Goal: Information Seeking & Learning: Learn about a topic

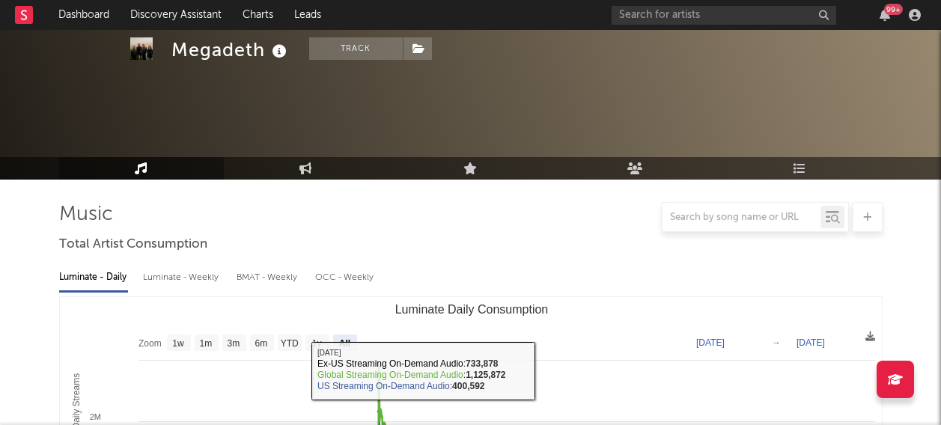
select select "All"
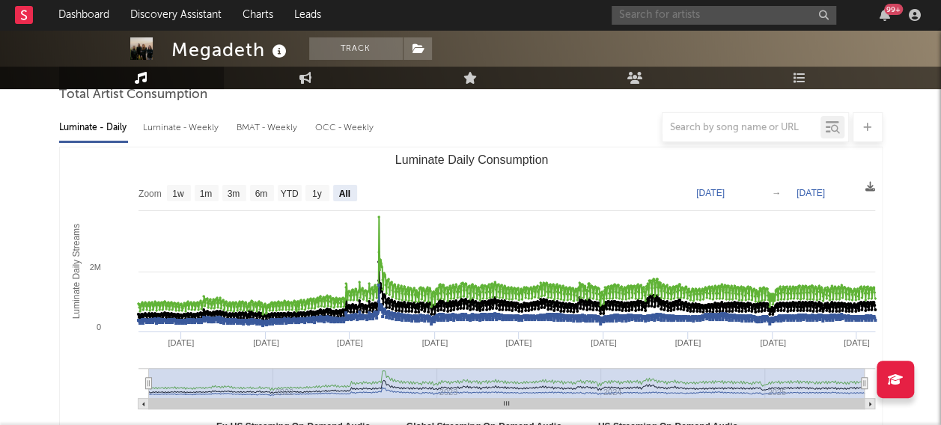
click at [650, 13] on input "text" at bounding box center [724, 15] width 225 height 19
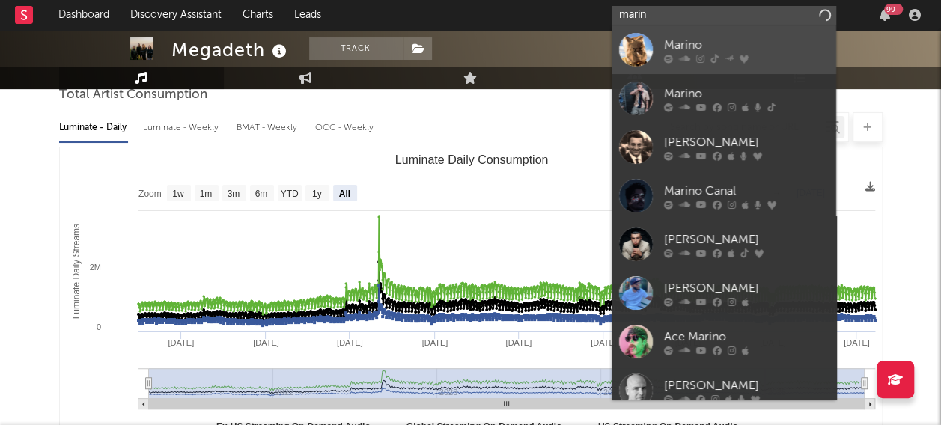
type input "marin"
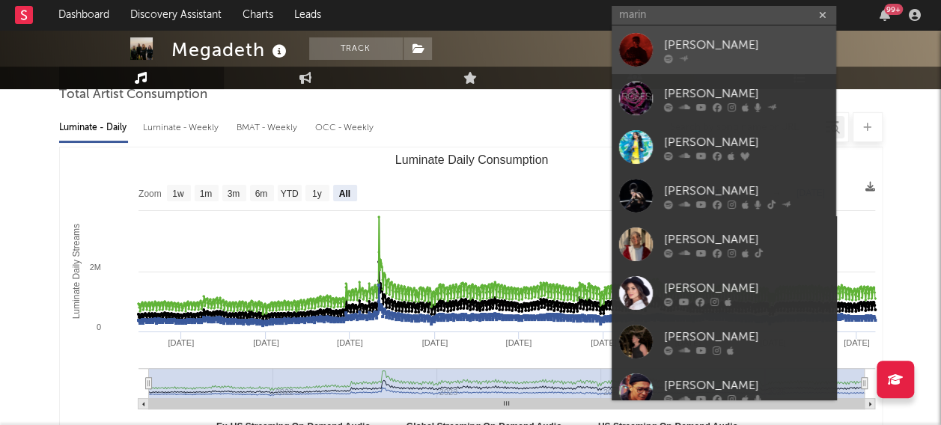
click at [629, 48] on div at bounding box center [636, 50] width 34 height 34
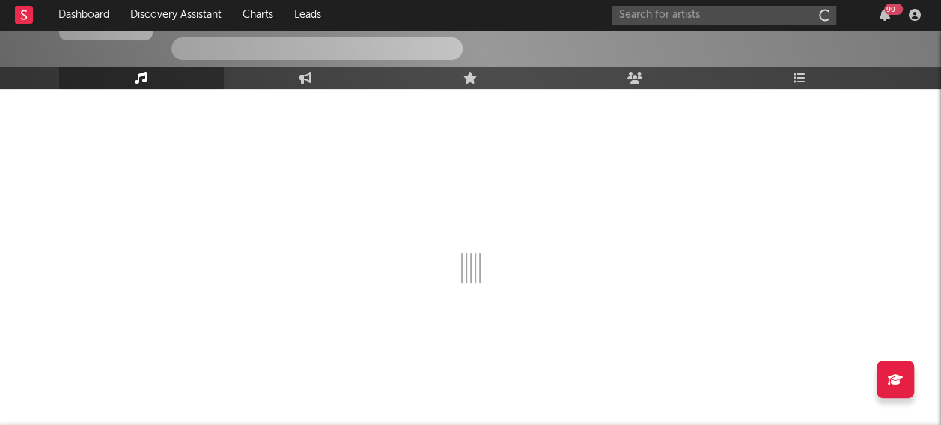
scroll to position [95, 0]
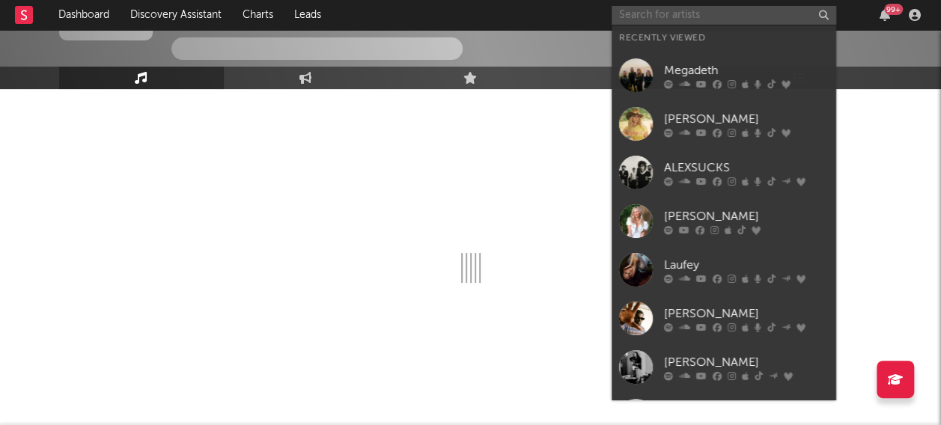
click at [665, 15] on input "text" at bounding box center [724, 15] width 225 height 19
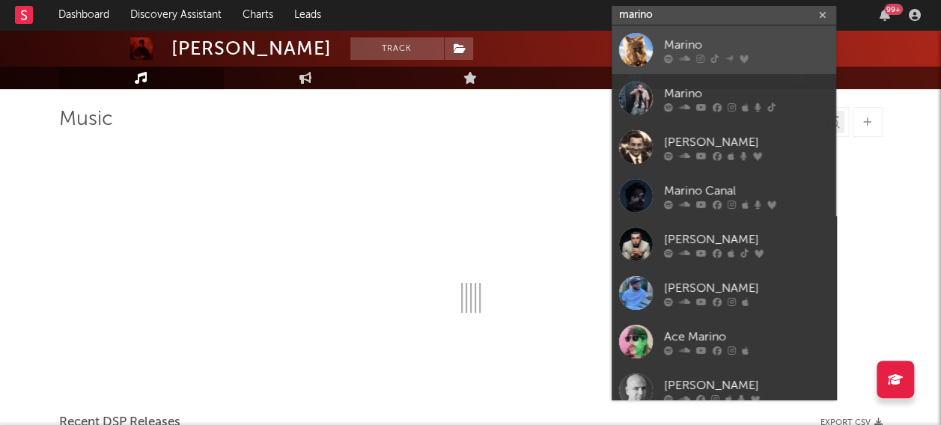
type input "marino"
click at [623, 54] on div at bounding box center [636, 50] width 34 height 34
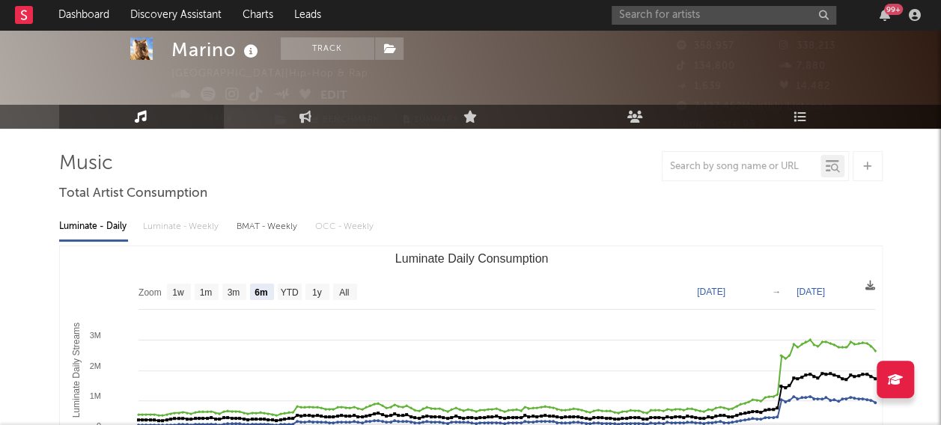
scroll to position [75, 0]
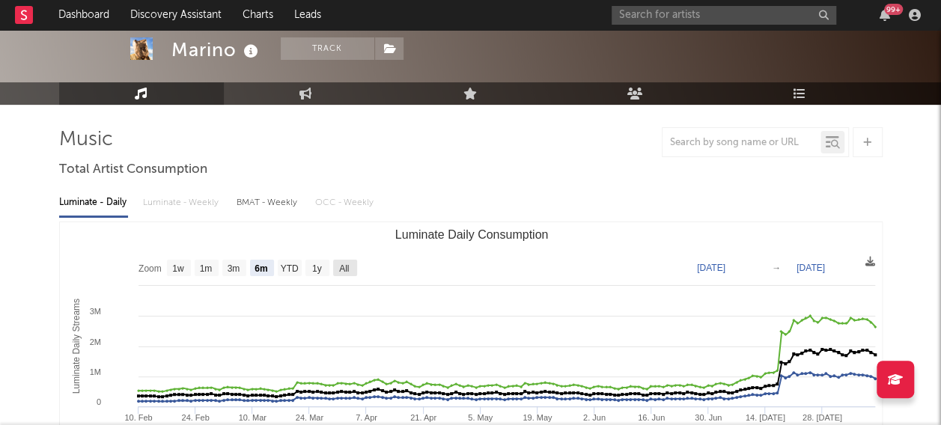
click at [341, 270] on text "All" at bounding box center [344, 268] width 10 height 10
select select "All"
type input "[DATE]"
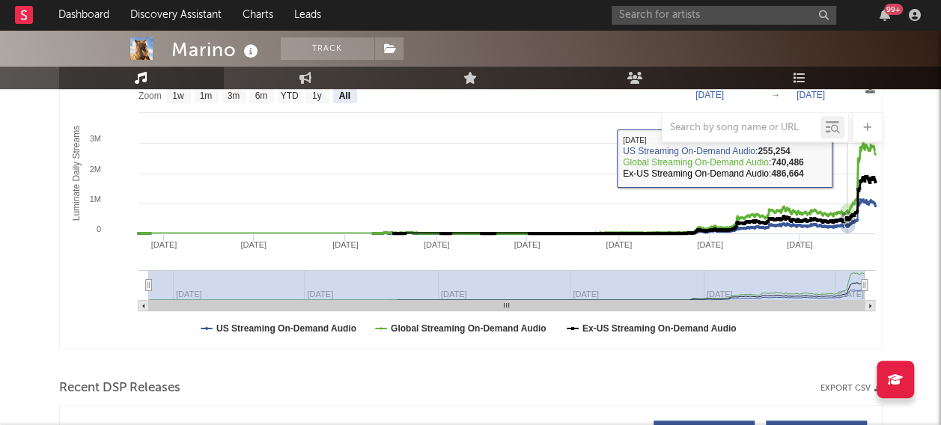
scroll to position [225, 0]
